Goal: Information Seeking & Learning: Learn about a topic

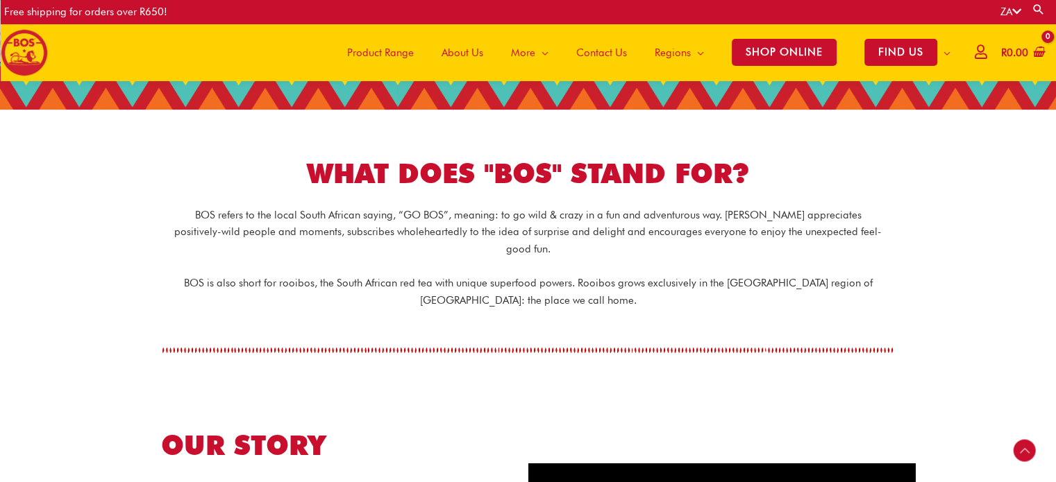
scroll to position [242, 0]
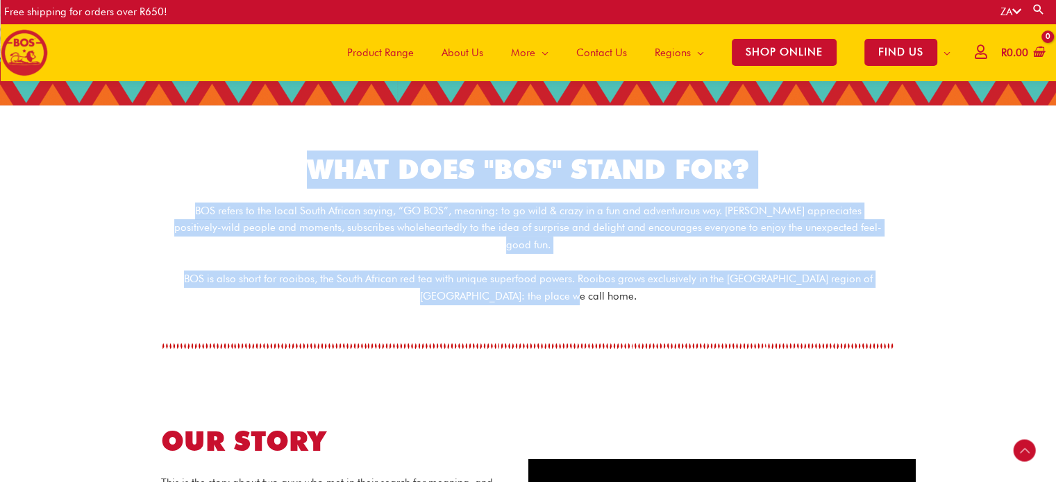
drag, startPoint x: 311, startPoint y: 171, endPoint x: 591, endPoint y: 274, distance: 298.7
copy div "WHAT DOES "BOS" STAND FOR? BOS refers to the local South African saying, “GO BO…"
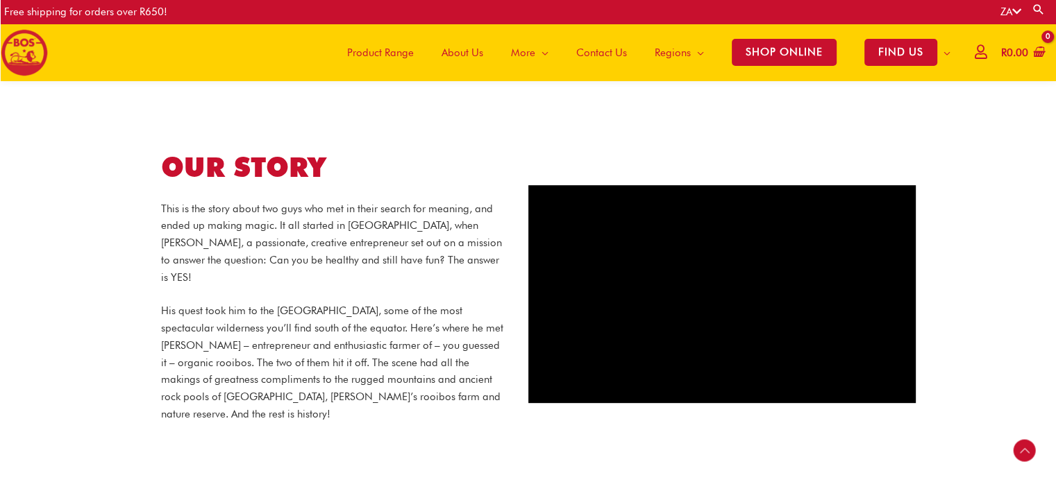
scroll to position [516, 0]
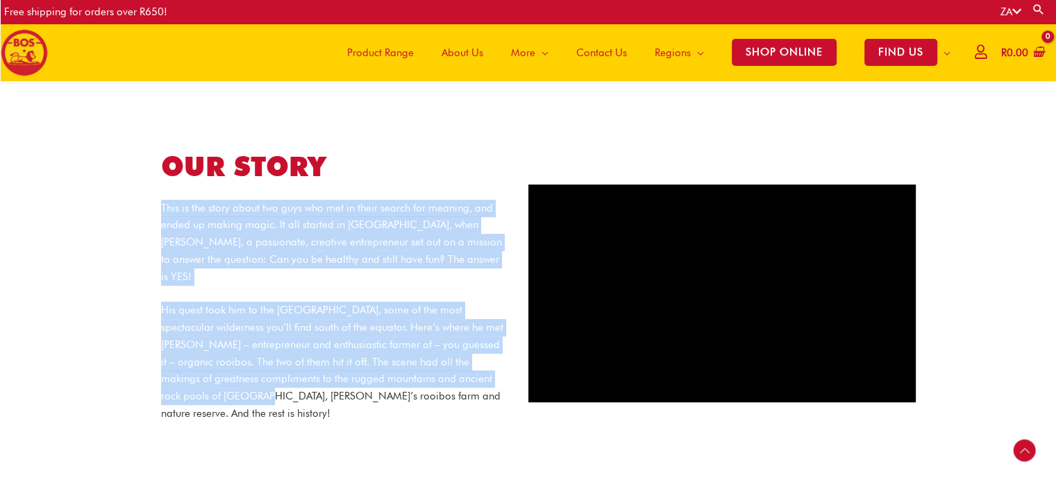
drag, startPoint x: 233, startPoint y: 387, endPoint x: 142, endPoint y: 188, distance: 218.4
click at [142, 188] on div "OUR STORY This is the story about two guys who met in their search for meaning,…" at bounding box center [334, 294] width 388 height 292
click at [112, 202] on section "OUR STORY This is the story about two guys who met in their search for meaning,…" at bounding box center [528, 286] width 1056 height 393
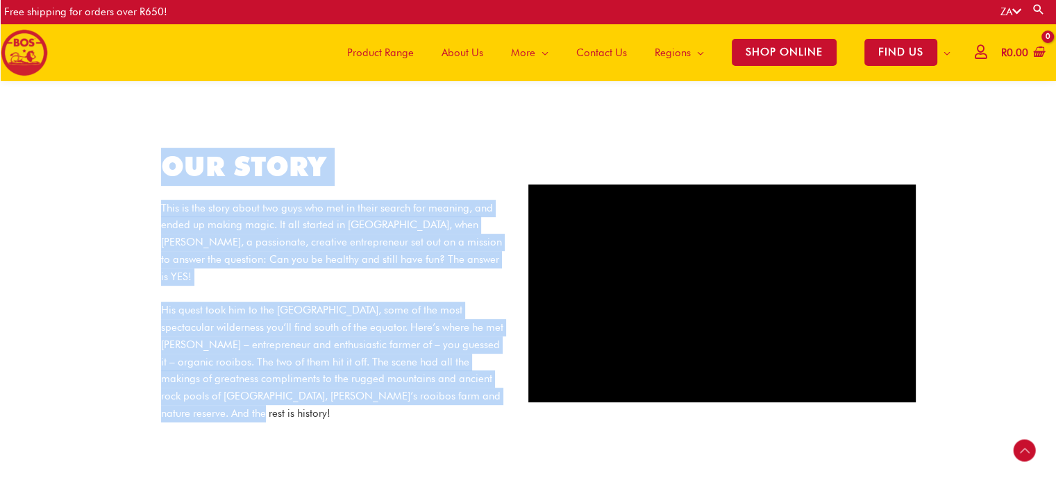
drag, startPoint x: 156, startPoint y: 136, endPoint x: 215, endPoint y: 389, distance: 260.0
click at [215, 389] on div "OUR STORY This is the story about two guys who met in their search for meaning,…" at bounding box center [334, 294] width 388 height 292
copy div "OUR STORY This is the story about two guys who met in their search for meaning,…"
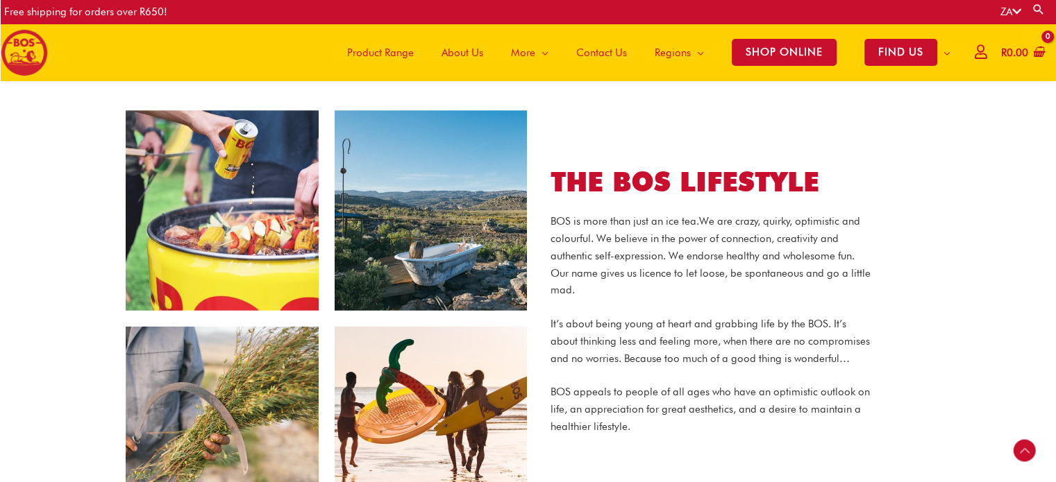
scroll to position [932, 0]
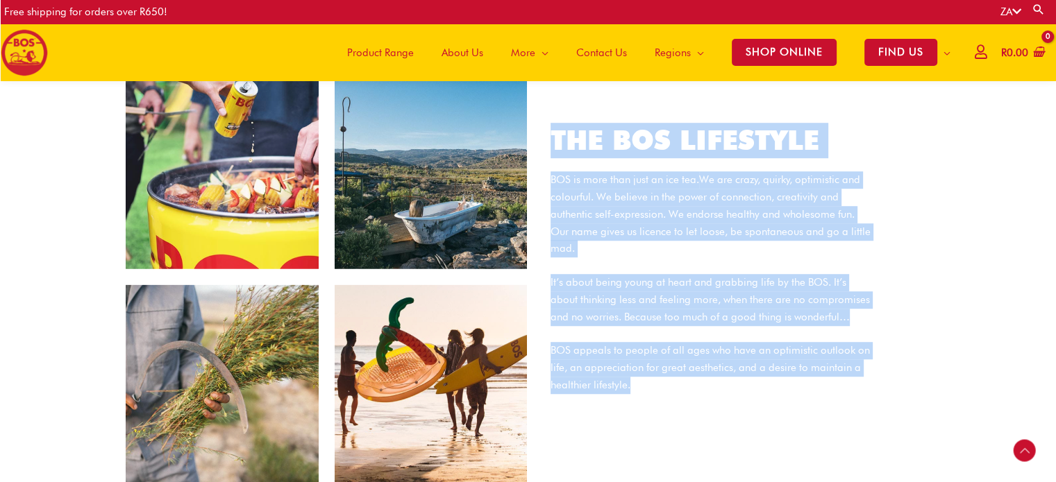
drag, startPoint x: 553, startPoint y: 137, endPoint x: 631, endPoint y: 365, distance: 241.5
click at [631, 365] on div "THE BOS LIFESTYLE BOS is more than just an ice tea. We are crazy, quirky, optim…" at bounding box center [711, 277] width 362 height 309
copy div "THE BOS LIFESTYLE BOS is more than just an ice tea. We are crazy, quirky, optim…"
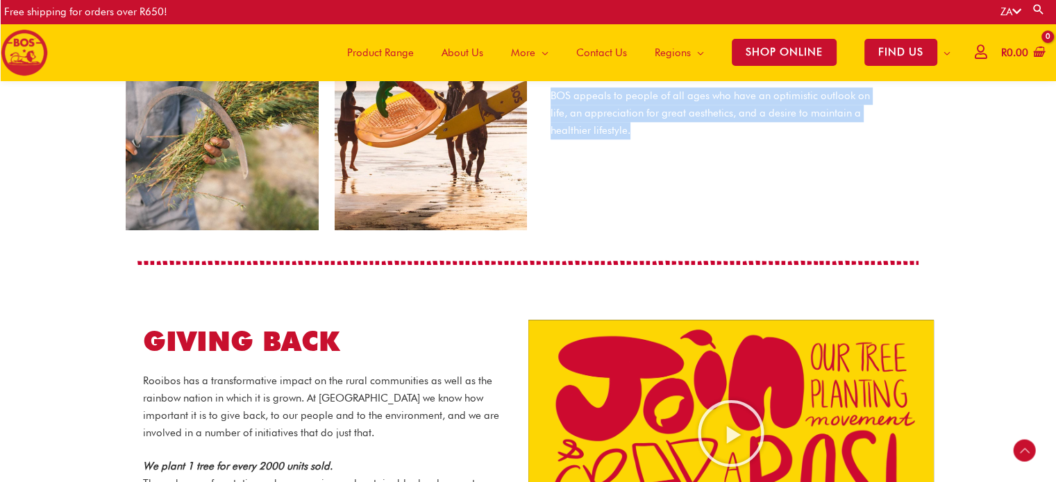
scroll to position [1172, 0]
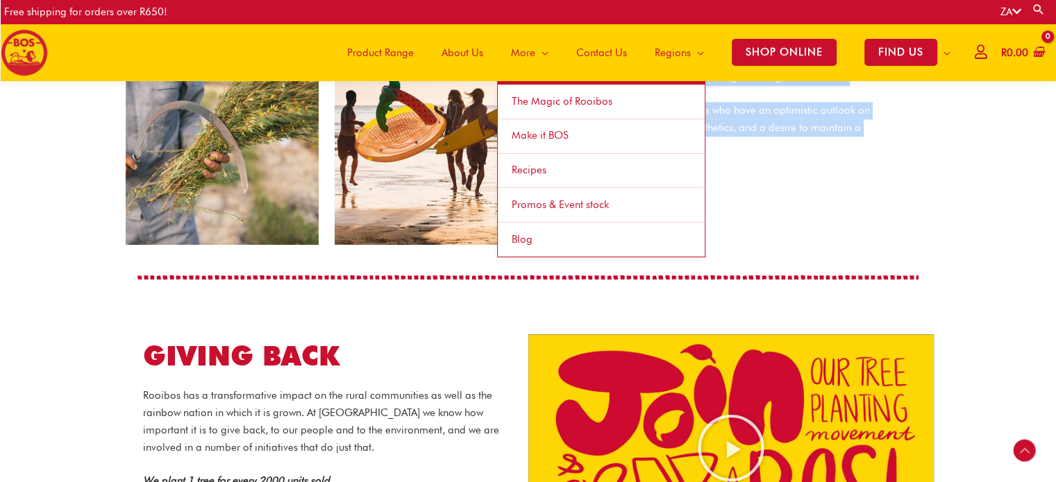
click at [561, 202] on span "Promos & Event stock" at bounding box center [560, 205] width 97 height 12
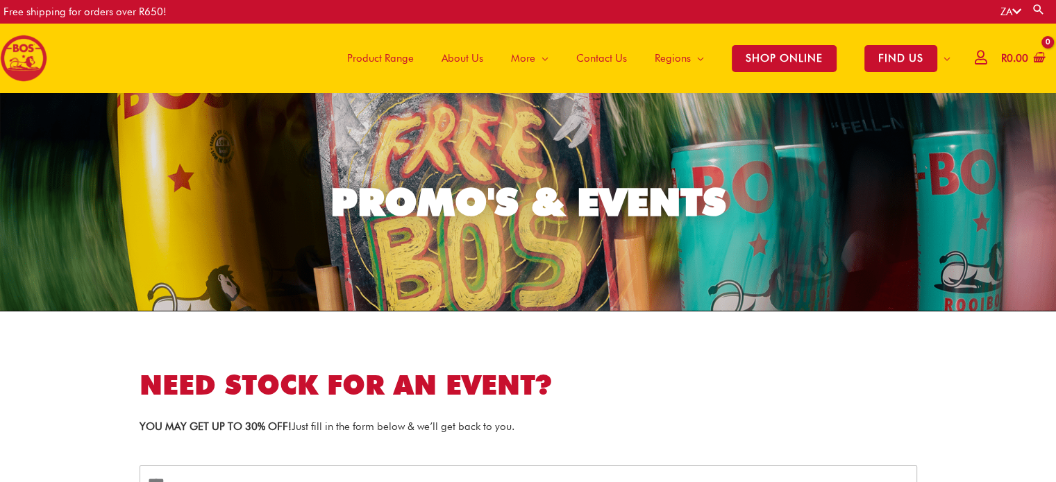
click at [409, 64] on span "Product Range" at bounding box center [380, 58] width 67 height 42
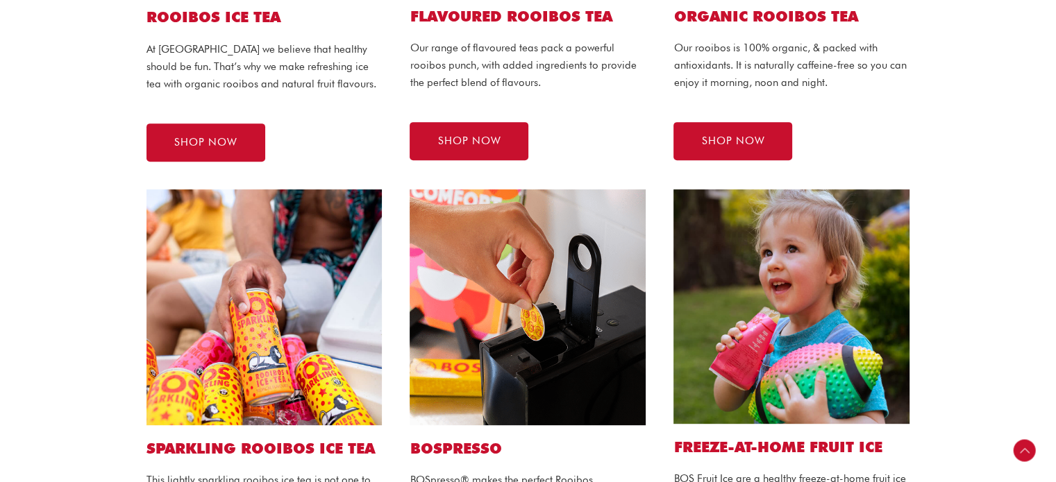
scroll to position [546, 0]
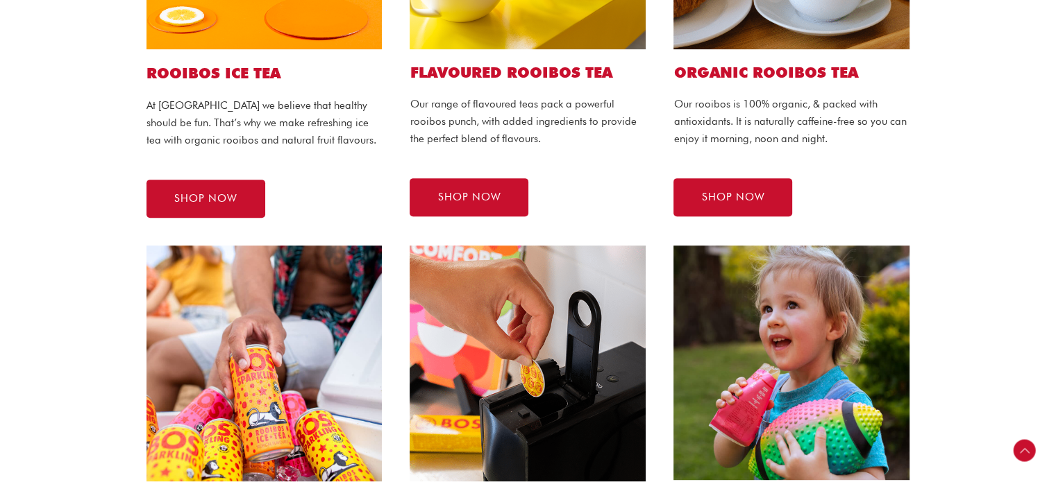
click at [58, 266] on section "SPARKLING ROOIBOS ICE TEA This lightly sparkling rooibos ice tea is not one to …" at bounding box center [528, 456] width 1056 height 448
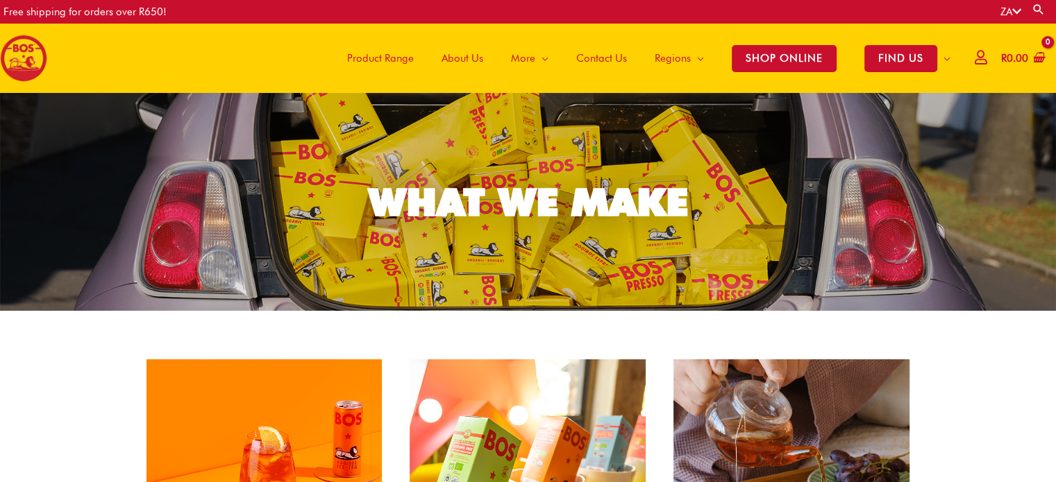
click at [473, 58] on span "About Us" at bounding box center [463, 58] width 42 height 42
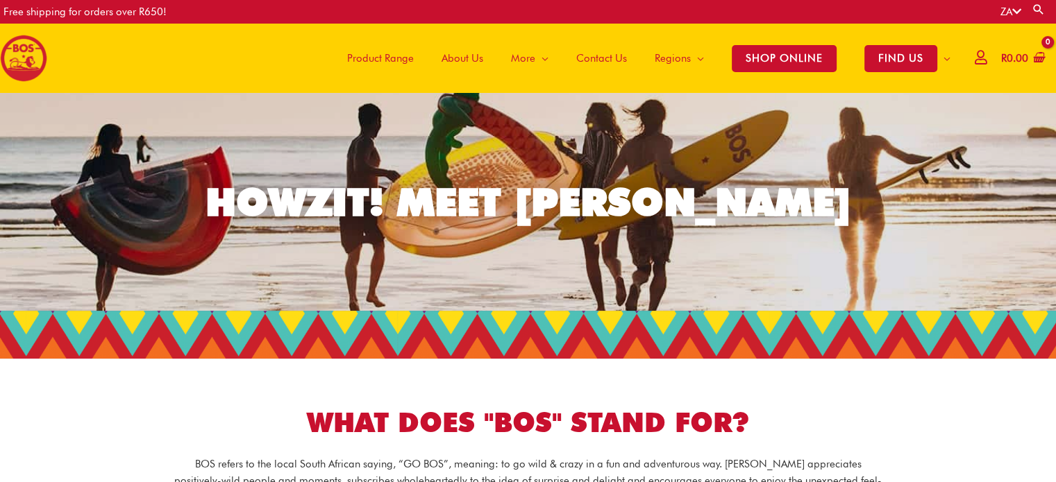
click at [47, 63] on img at bounding box center [23, 58] width 47 height 47
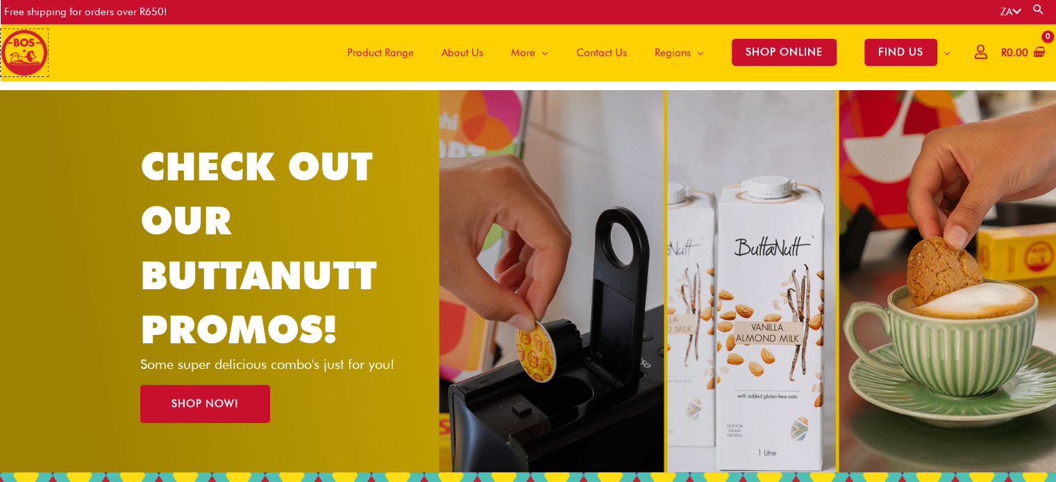
scroll to position [85, 0]
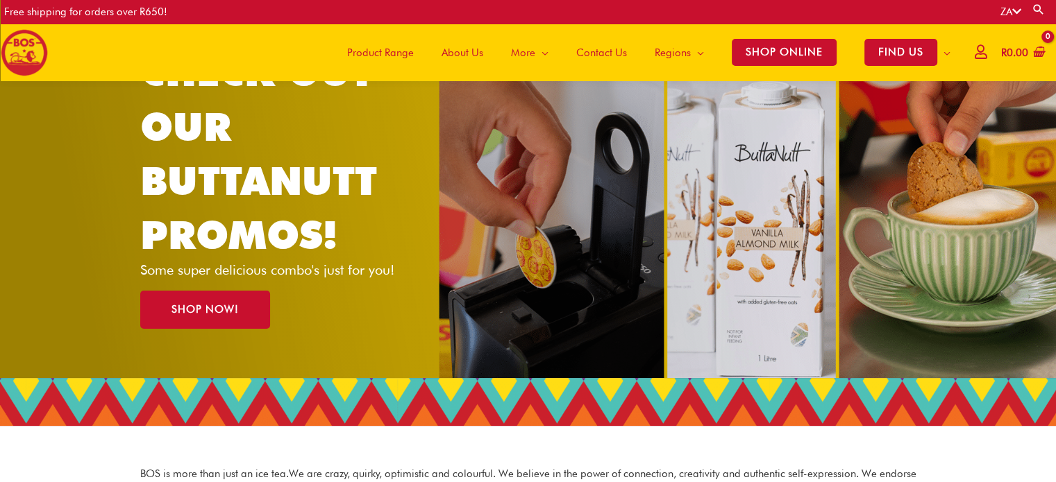
drag, startPoint x: 619, startPoint y: 415, endPoint x: 586, endPoint y: 405, distance: 34.9
click at [586, 405] on div at bounding box center [527, 402] width 775 height 48
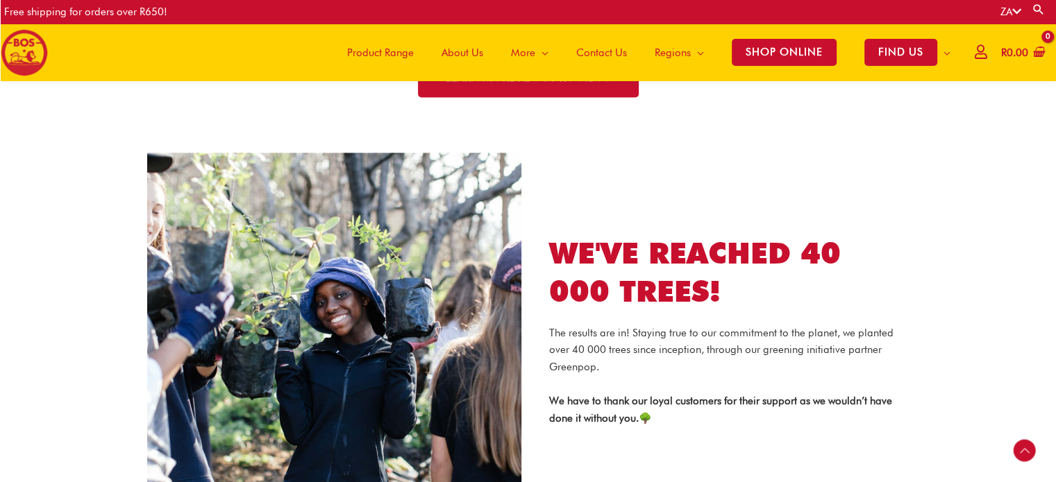
scroll to position [2035, 0]
click at [591, 87] on link "LEARN MORE ABOUT ROOIBOS" at bounding box center [528, 77] width 221 height 38
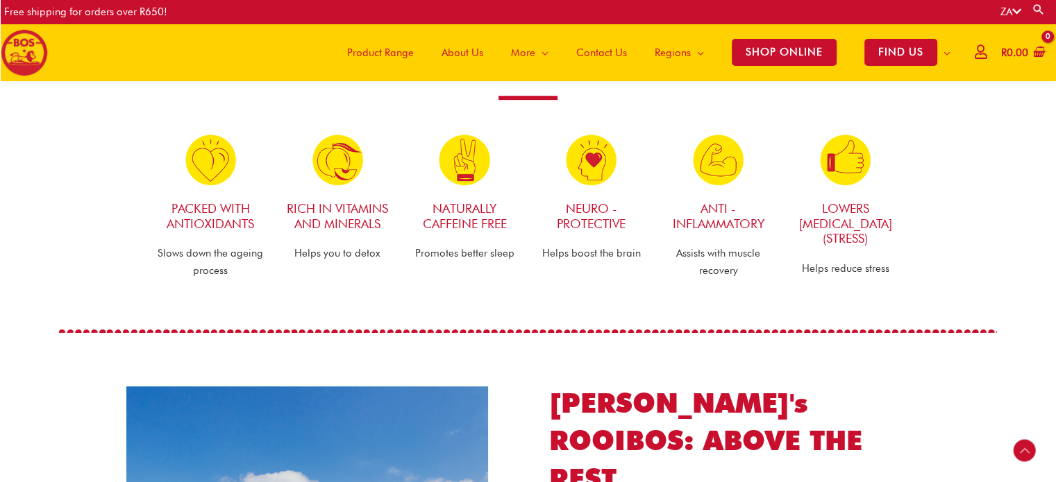
scroll to position [768, 0]
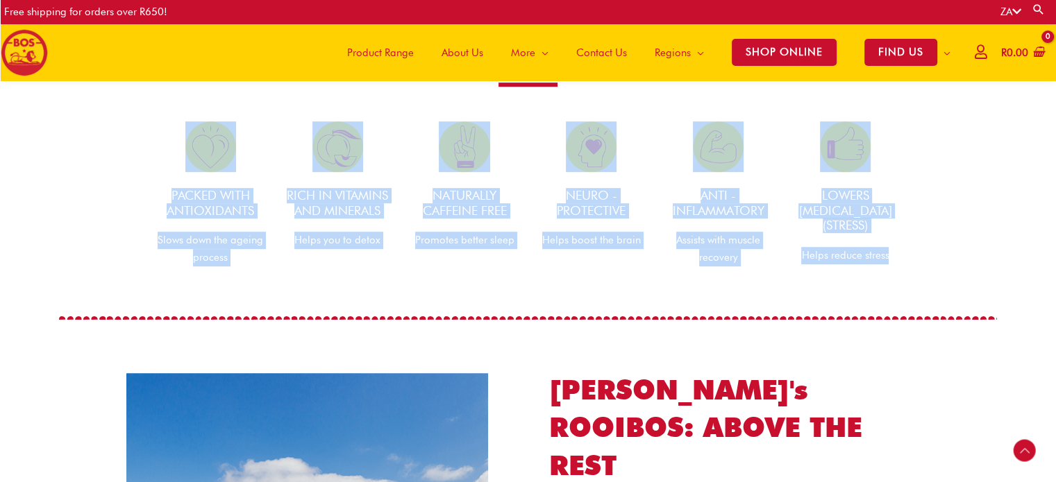
drag, startPoint x: 151, startPoint y: 133, endPoint x: 914, endPoint y: 258, distance: 773.2
click at [914, 258] on div "ROOIBOS & ITS SCIENTIFICALLY PROVEN HEALTH BENEFITS Packed with Antioxidants Sl…" at bounding box center [527, 129] width 775 height 301
drag, startPoint x: 729, startPoint y: 208, endPoint x: 968, endPoint y: 194, distance: 239.2
click at [968, 194] on section "ROOIBOS & ITS SCIENTIFICALLY PROVEN HEALTH BENEFITS Packed with Antioxidants Sl…" at bounding box center [528, 125] width 1056 height 335
click at [953, 216] on section "ROOIBOS & ITS SCIENTIFICALLY PROVEN HEALTH BENEFITS Packed with Antioxidants Sl…" at bounding box center [528, 125] width 1056 height 335
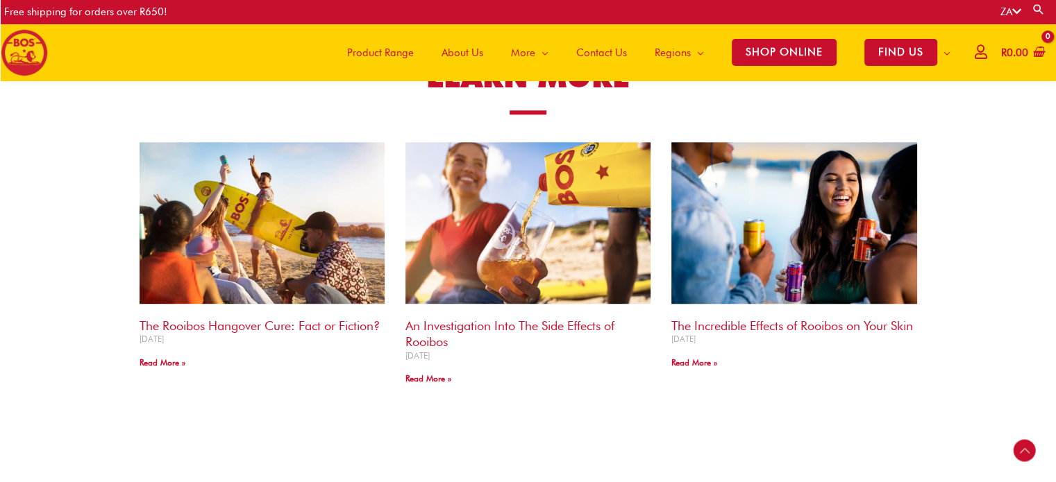
scroll to position [1541, 0]
